Goal: Ask a question

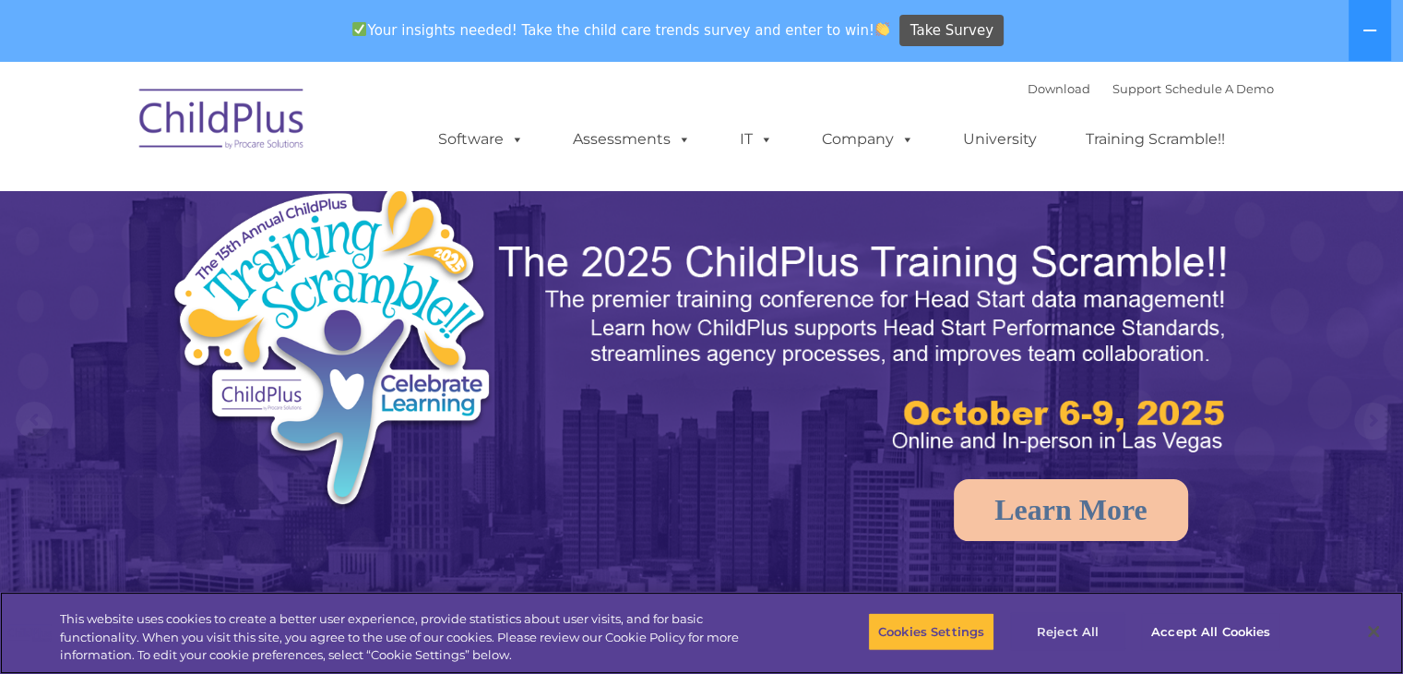
select select "MEDIUM"
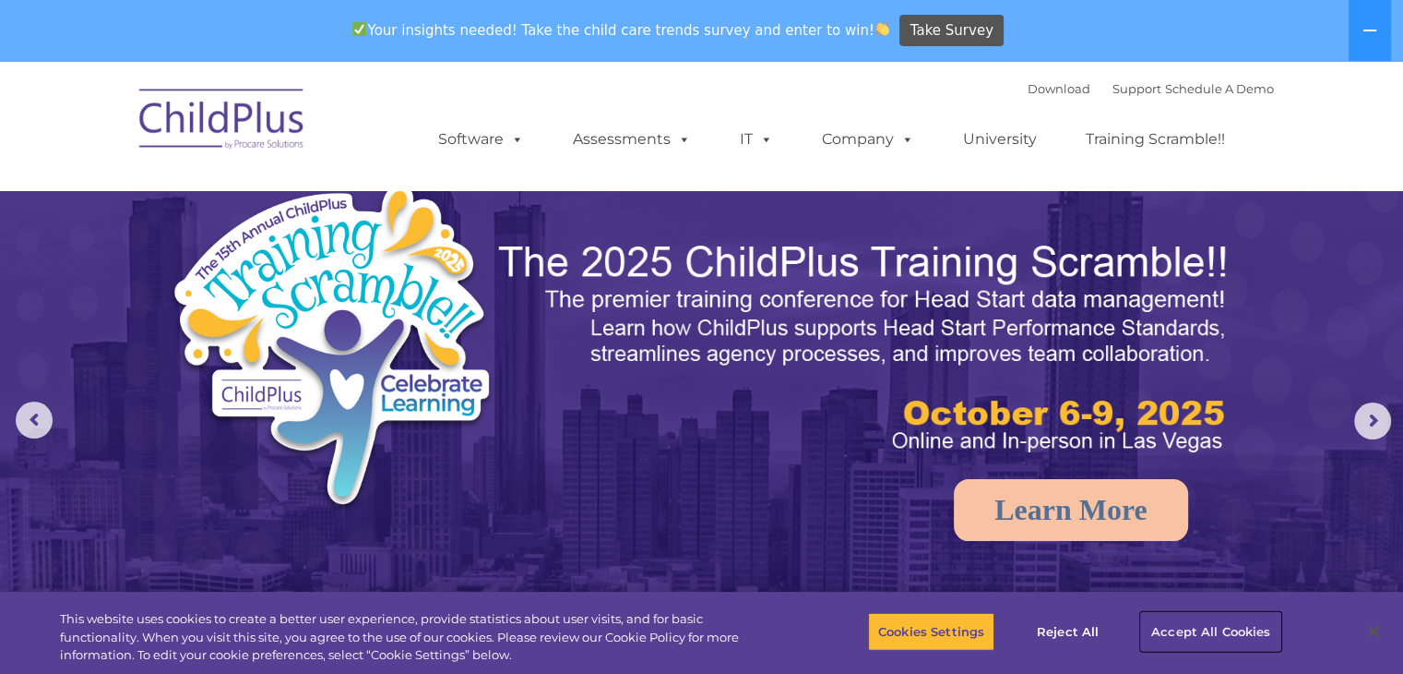
click at [1195, 634] on button "Accept All Cookies" at bounding box center [1210, 631] width 139 height 39
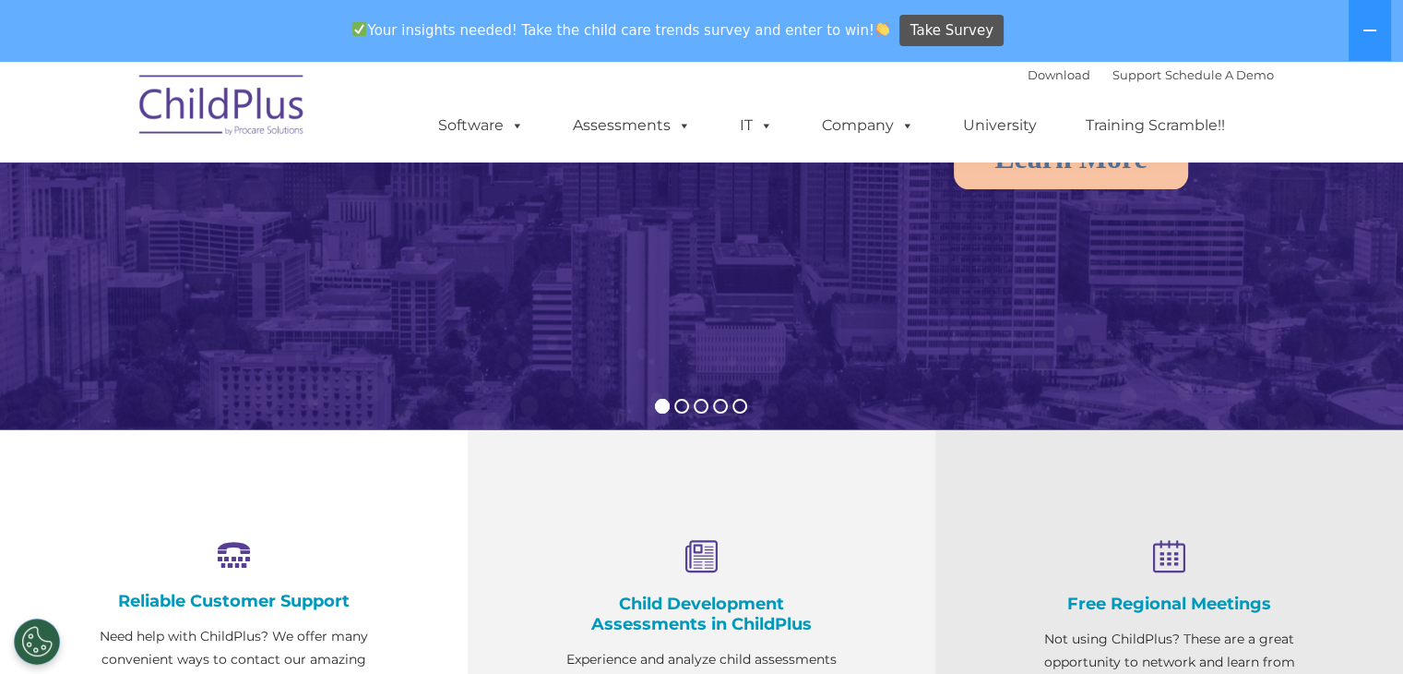
scroll to position [372, 0]
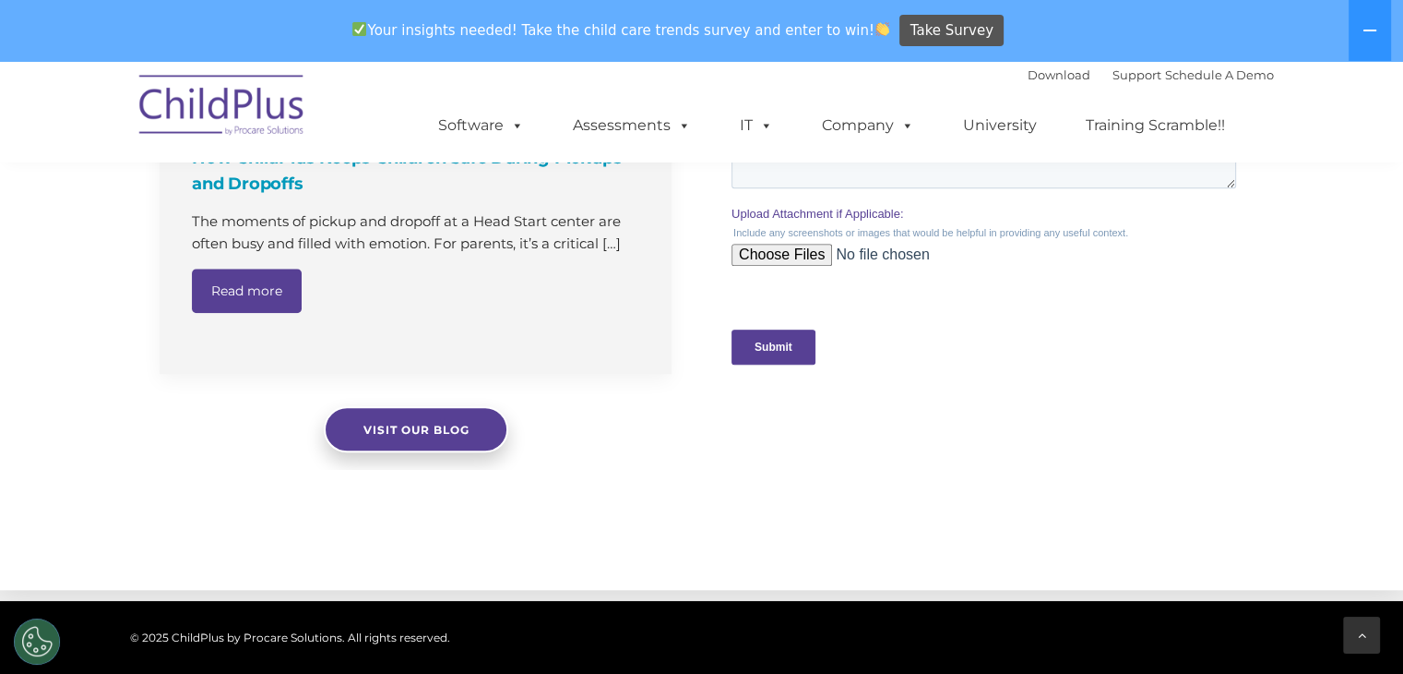
click at [1361, 635] on icon at bounding box center [1362, 634] width 8 height 13
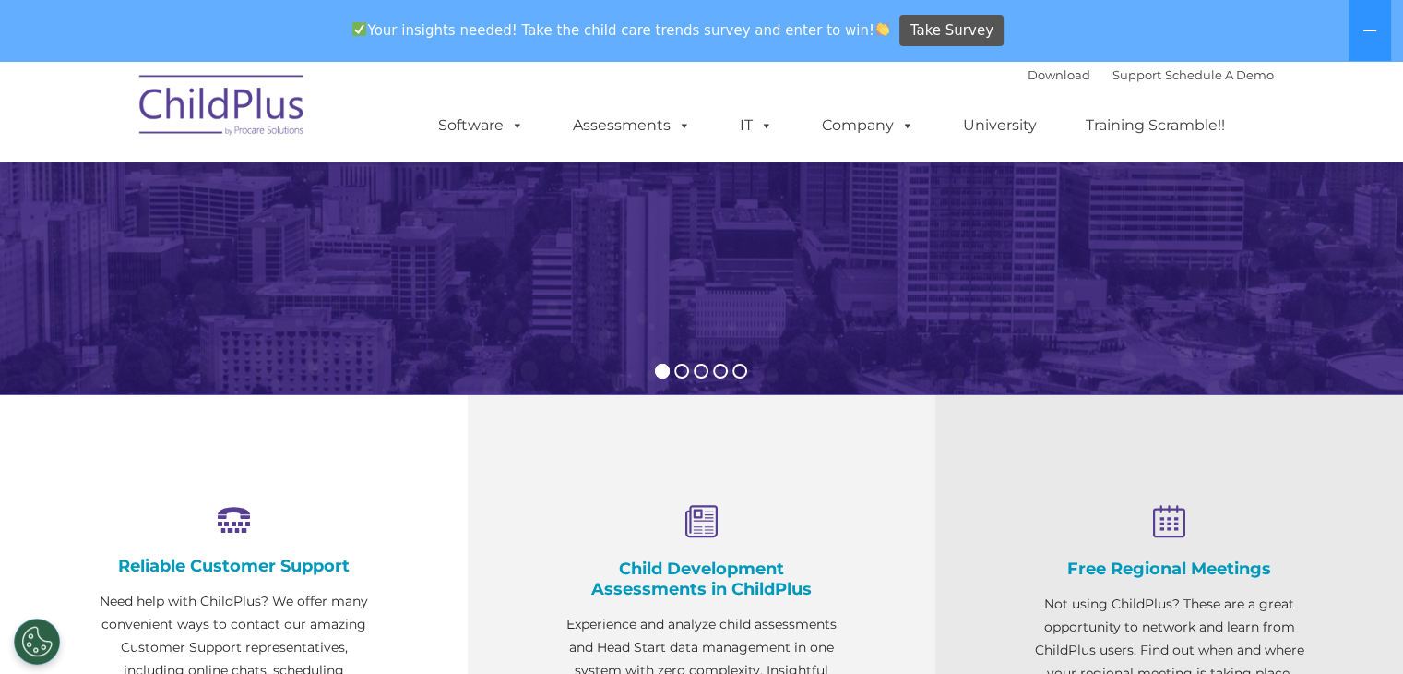
scroll to position [0, 0]
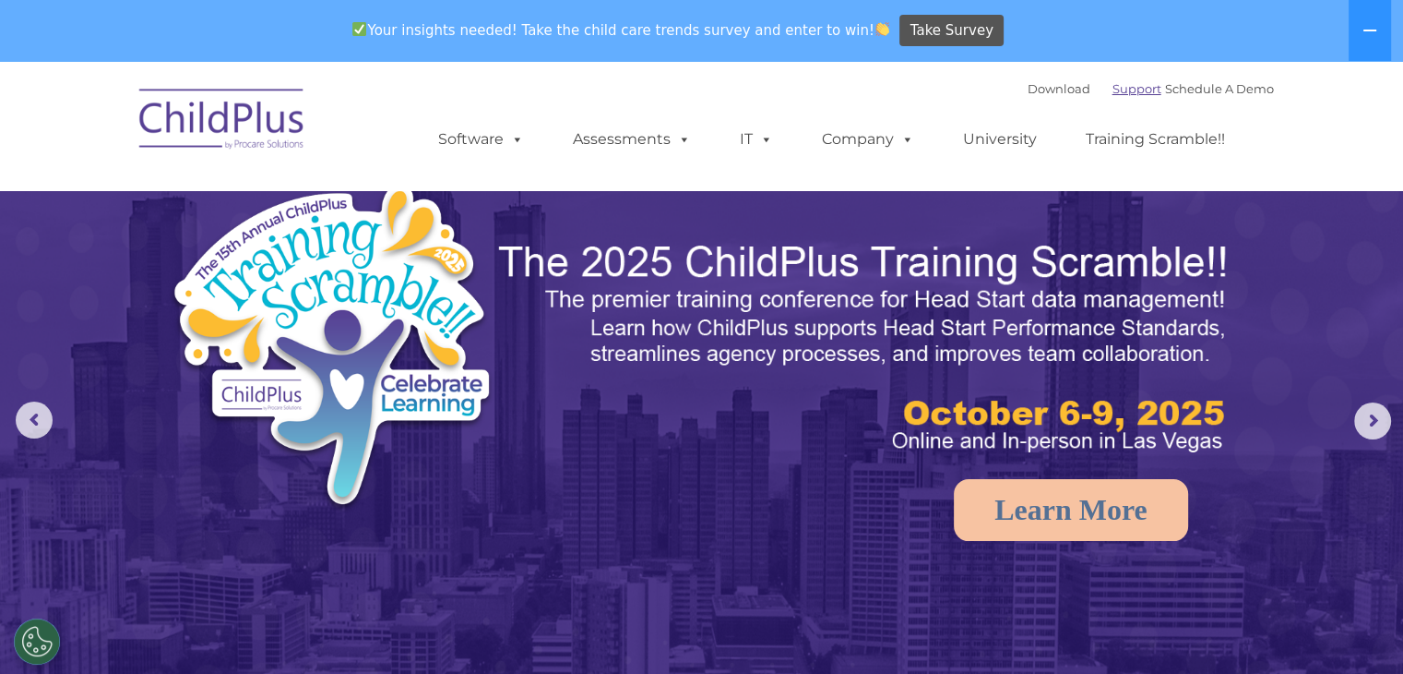
click at [1113, 91] on link "Support" at bounding box center [1137, 88] width 49 height 15
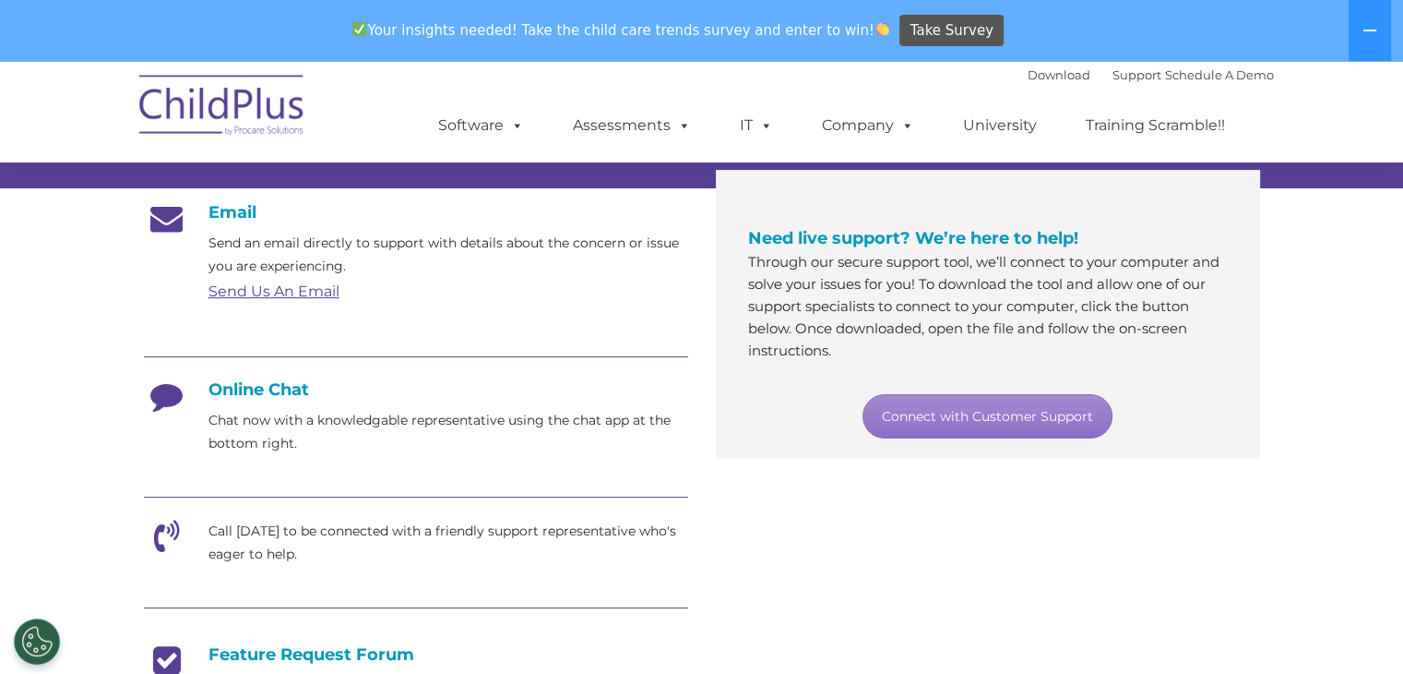
scroll to position [298, 0]
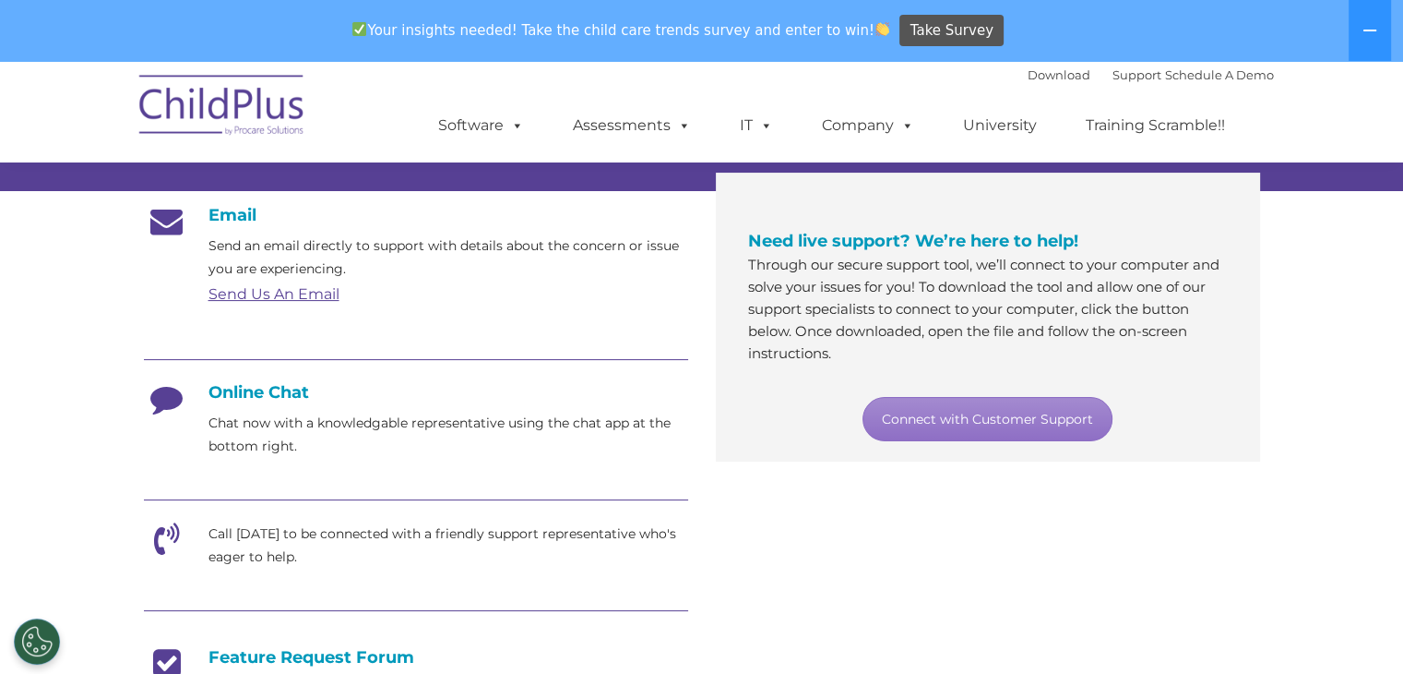
drag, startPoint x: 262, startPoint y: 386, endPoint x: 318, endPoint y: 388, distance: 56.3
click at [280, 386] on h4 "Online Chat" at bounding box center [416, 392] width 544 height 20
click at [924, 418] on link "Connect with Customer Support" at bounding box center [988, 419] width 250 height 44
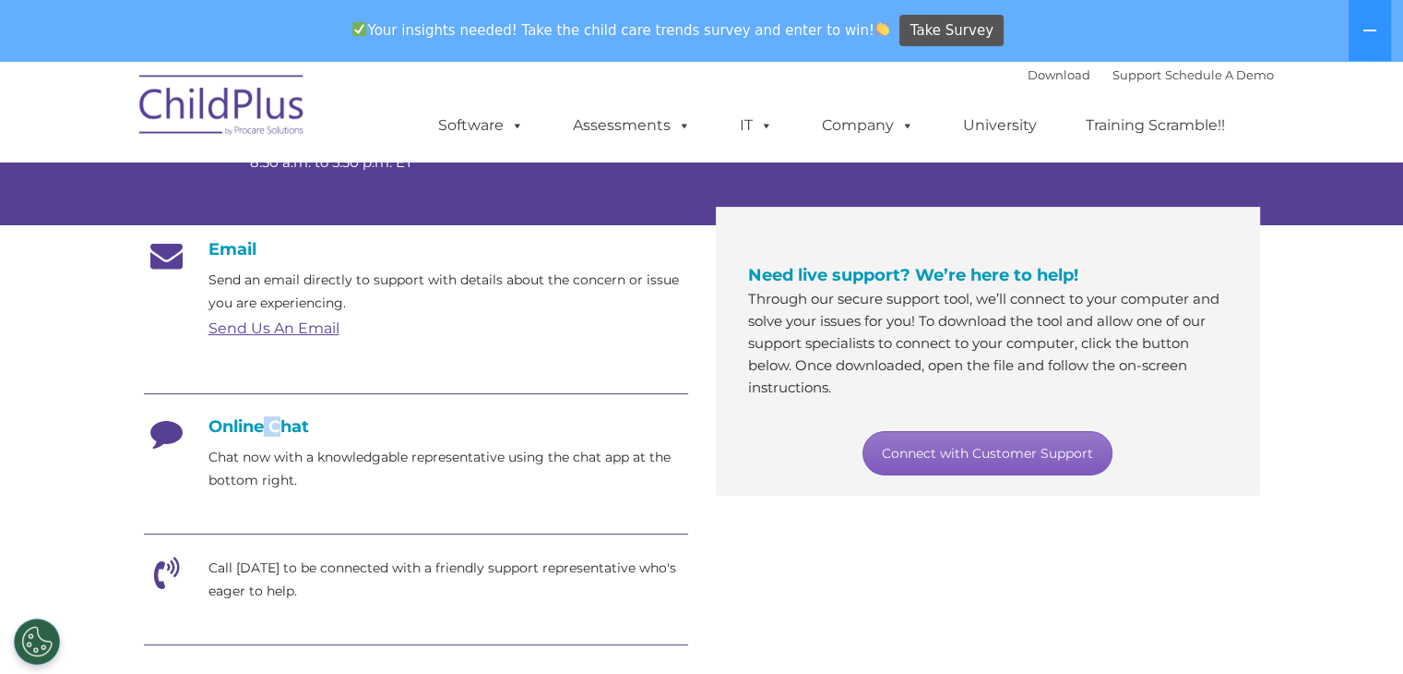
scroll to position [255, 0]
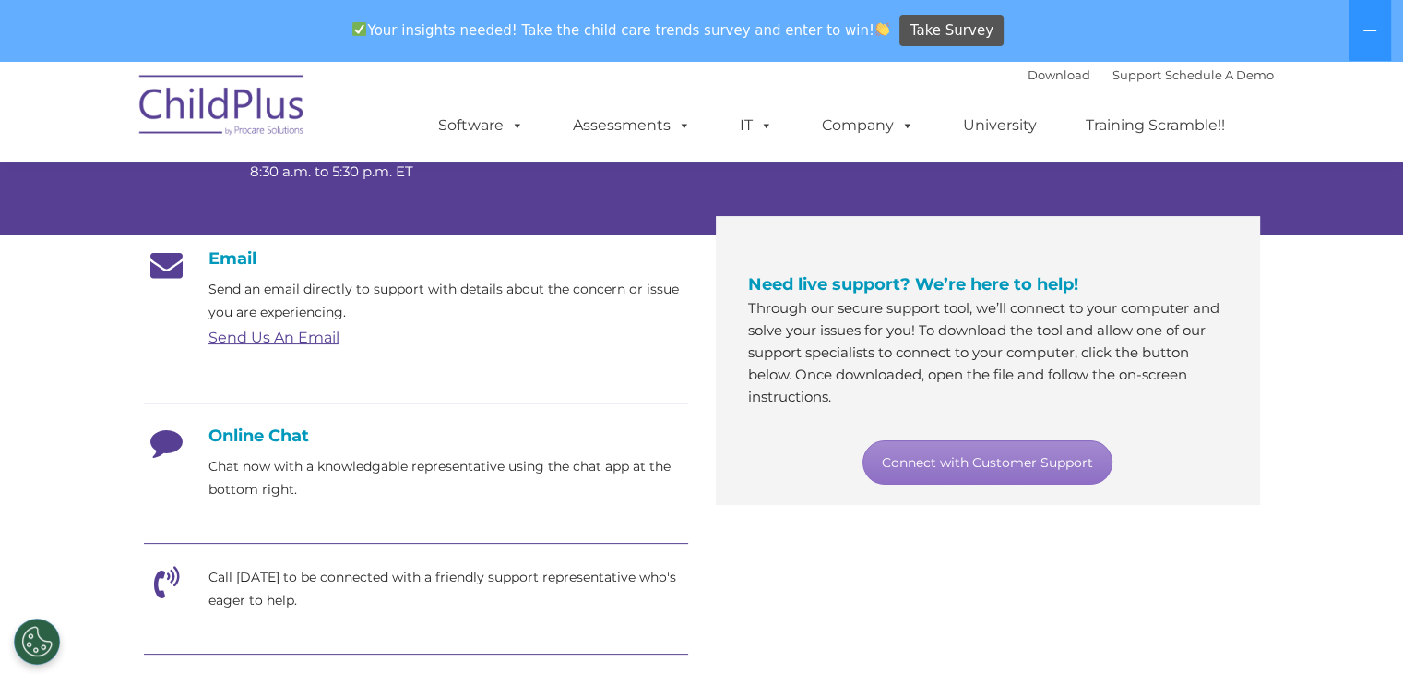
drag, startPoint x: 167, startPoint y: 442, endPoint x: 189, endPoint y: 436, distance: 22.8
click at [177, 440] on icon at bounding box center [167, 448] width 46 height 46
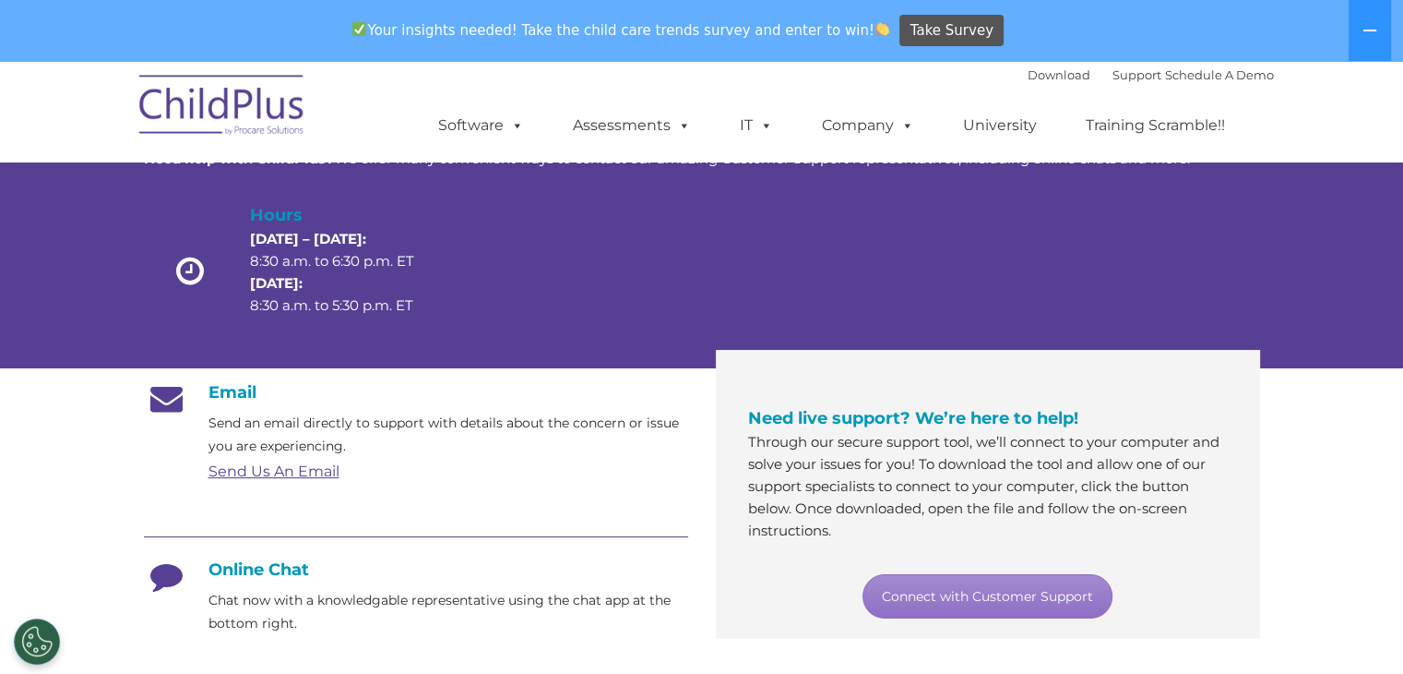
scroll to position [73, 0]
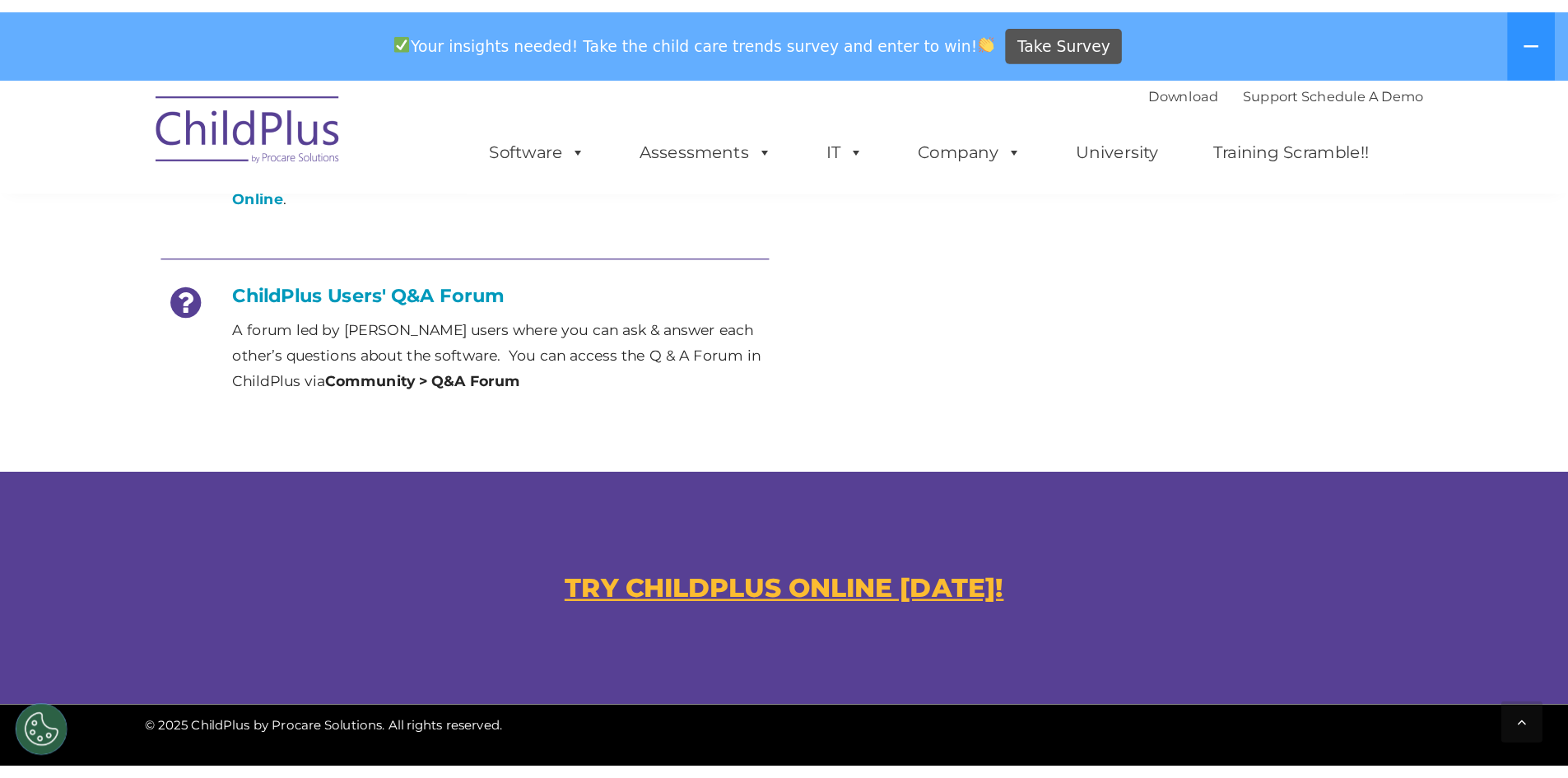
scroll to position [772, 0]
